Goal: Check status: Check status

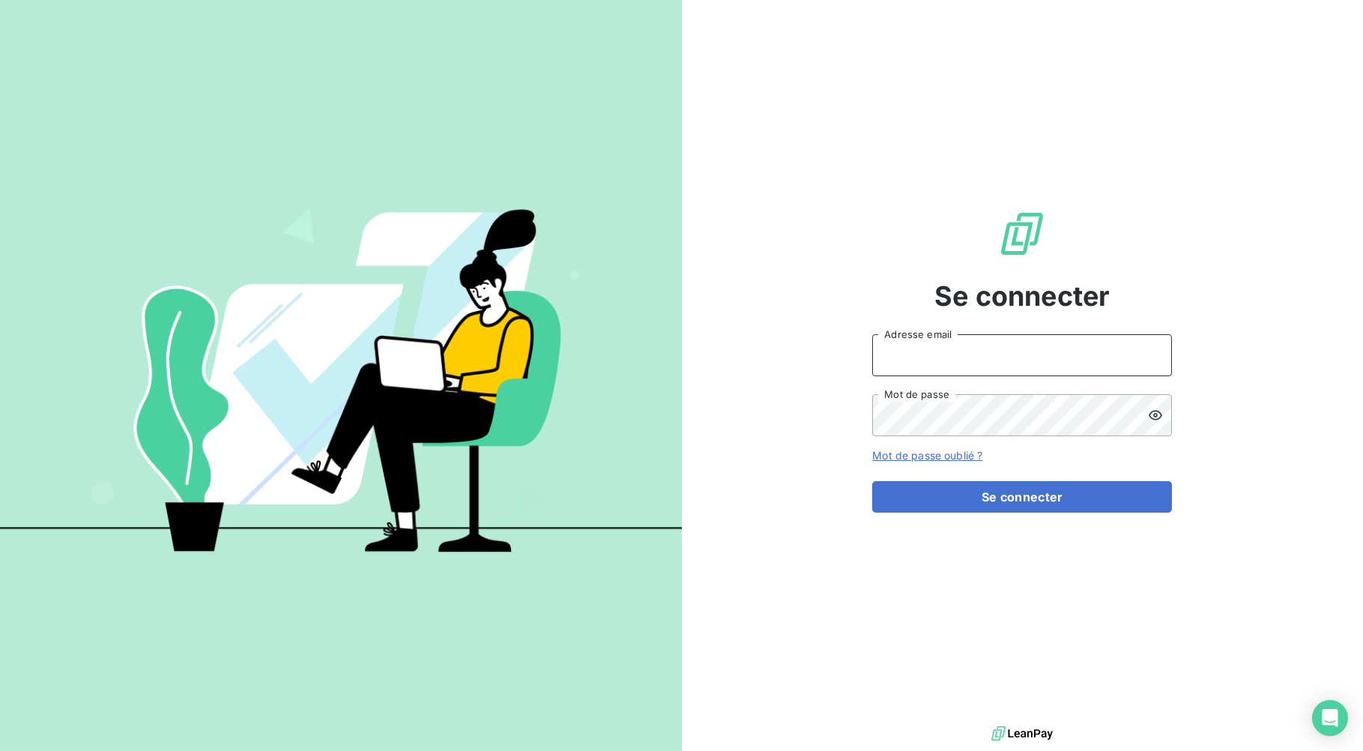
click at [945, 354] on input "Adresse email" at bounding box center [1022, 355] width 300 height 42
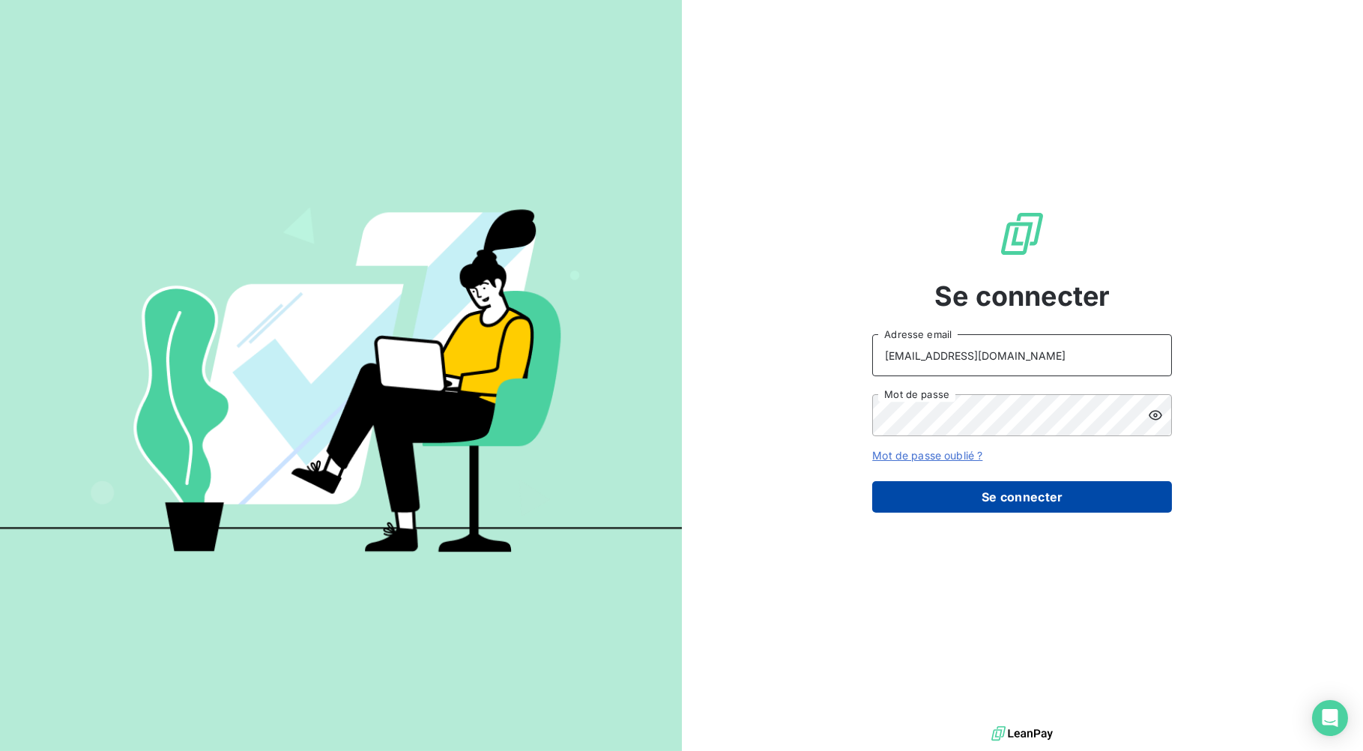
type input "[EMAIL_ADDRESS][DOMAIN_NAME]"
click at [1016, 502] on button "Se connecter" at bounding box center [1022, 496] width 300 height 31
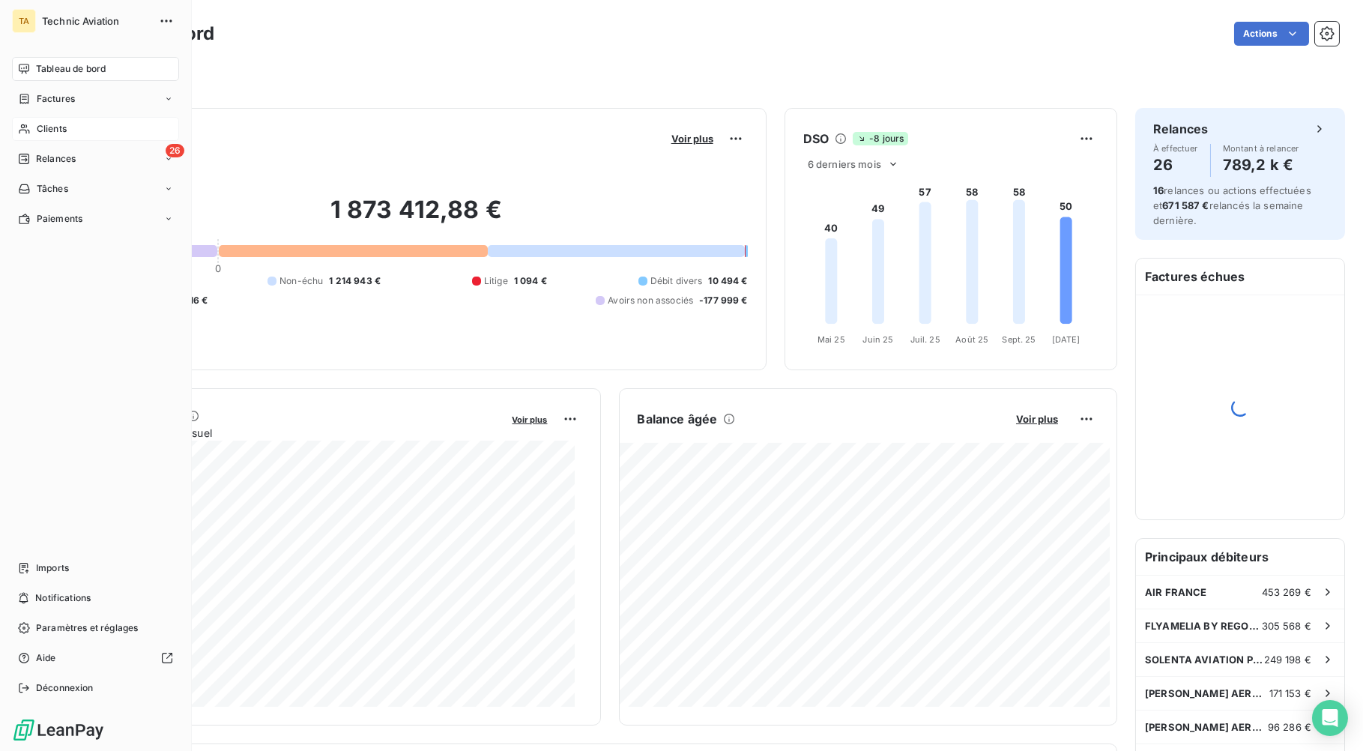
click at [55, 128] on span "Clients" at bounding box center [52, 128] width 30 height 13
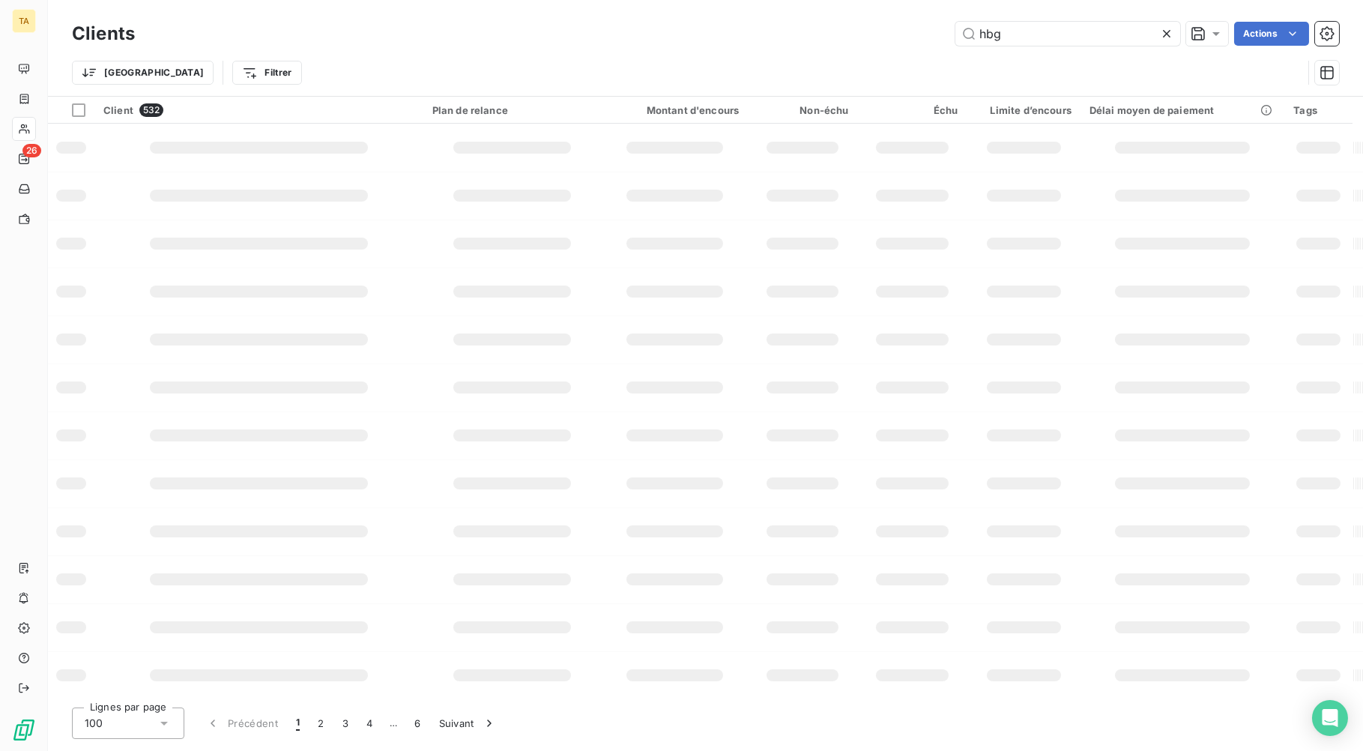
type input "hbg"
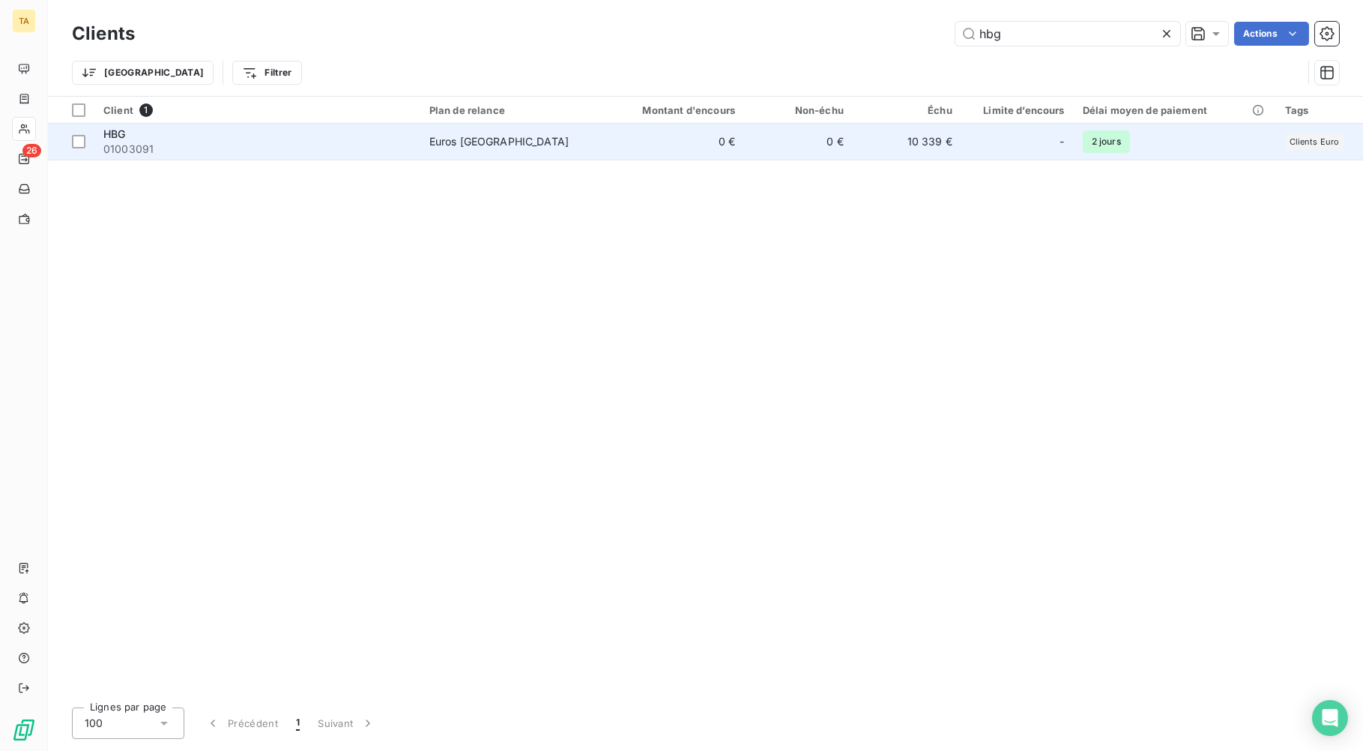
click at [980, 136] on div "-" at bounding box center [1017, 142] width 94 height 24
